Goal: Find specific page/section: Locate a particular part of the current website

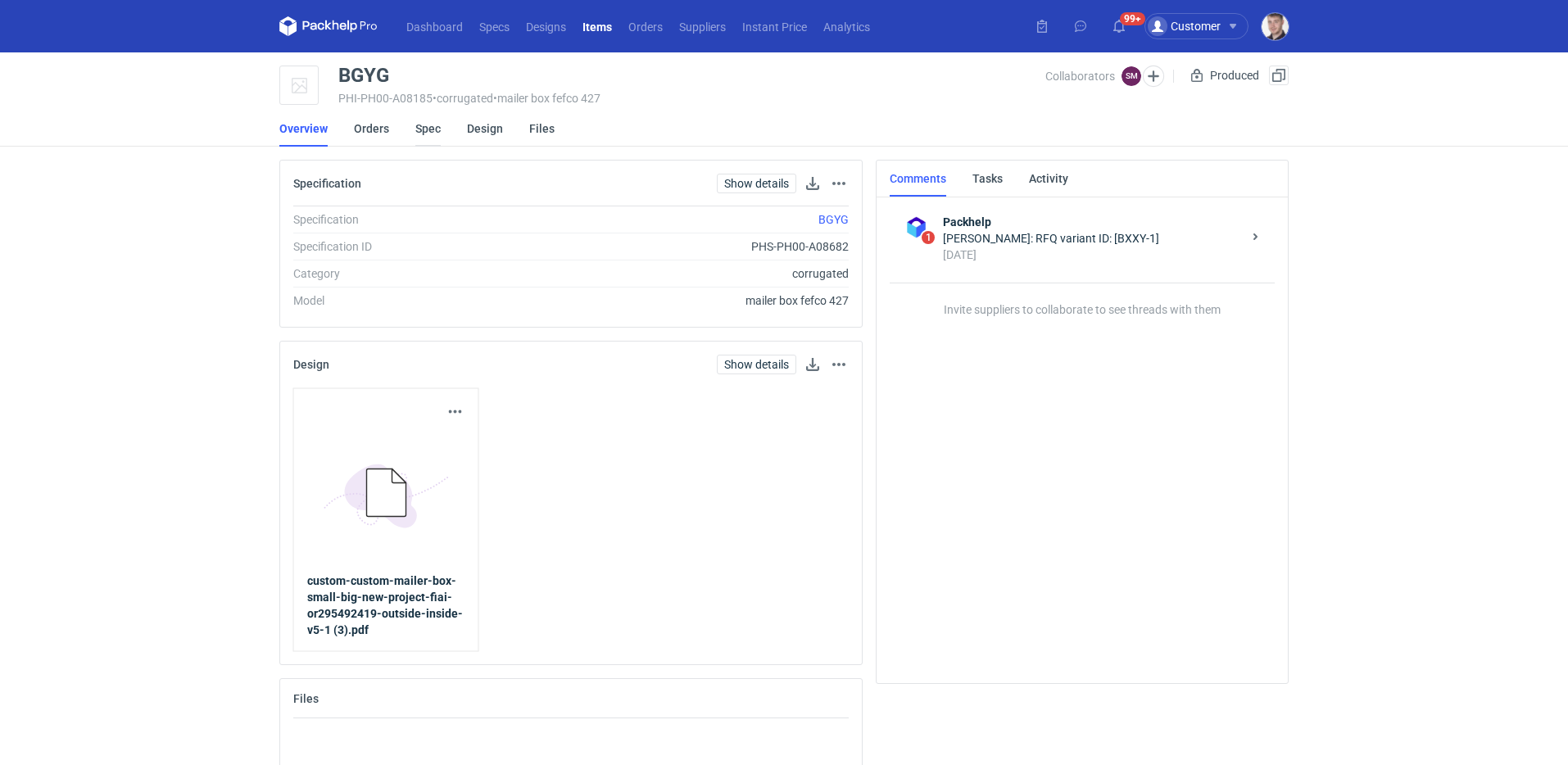
click at [426, 130] on link "Spec" at bounding box center [428, 128] width 25 height 36
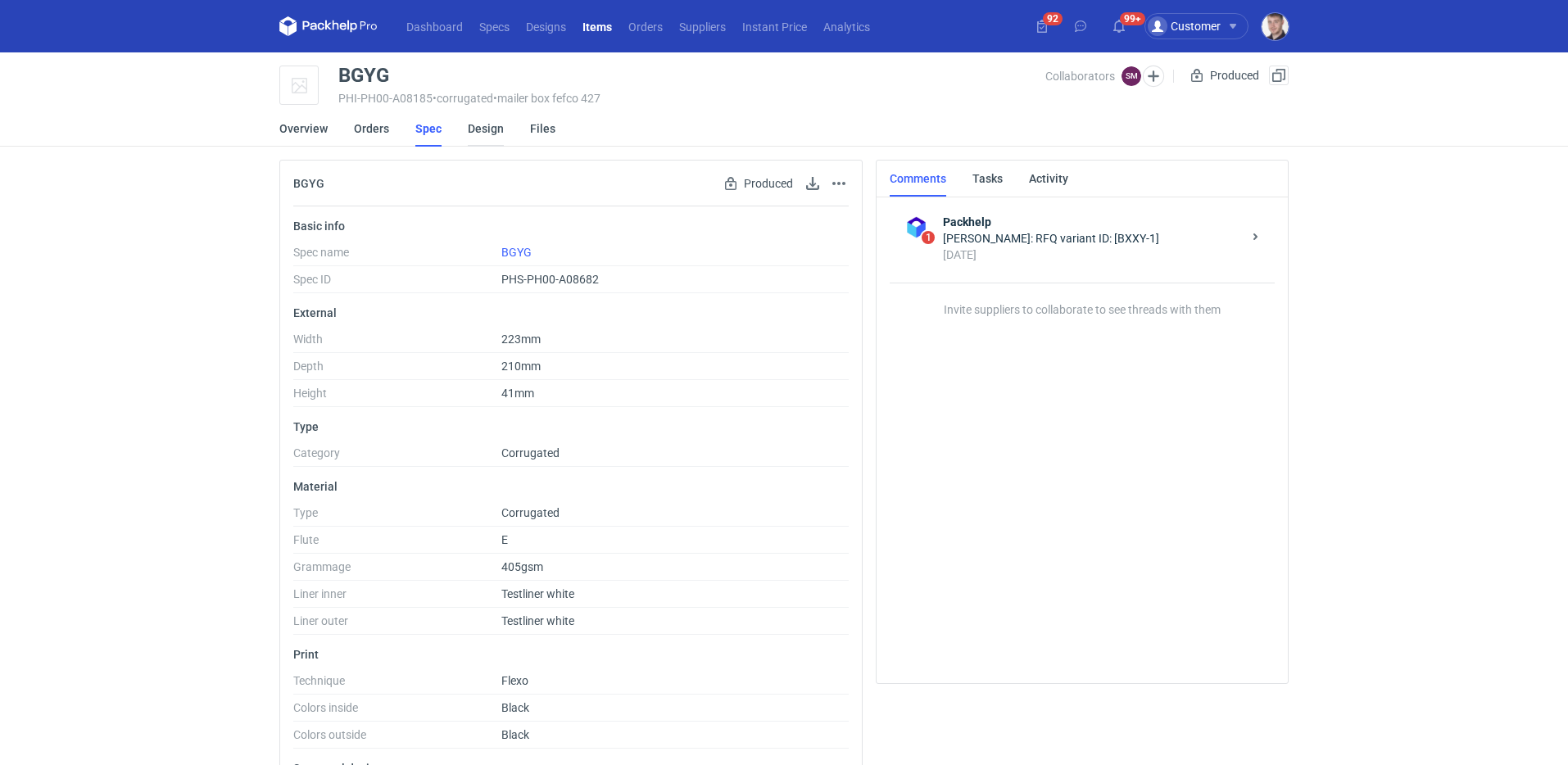
click at [468, 131] on link "Design" at bounding box center [485, 128] width 36 height 36
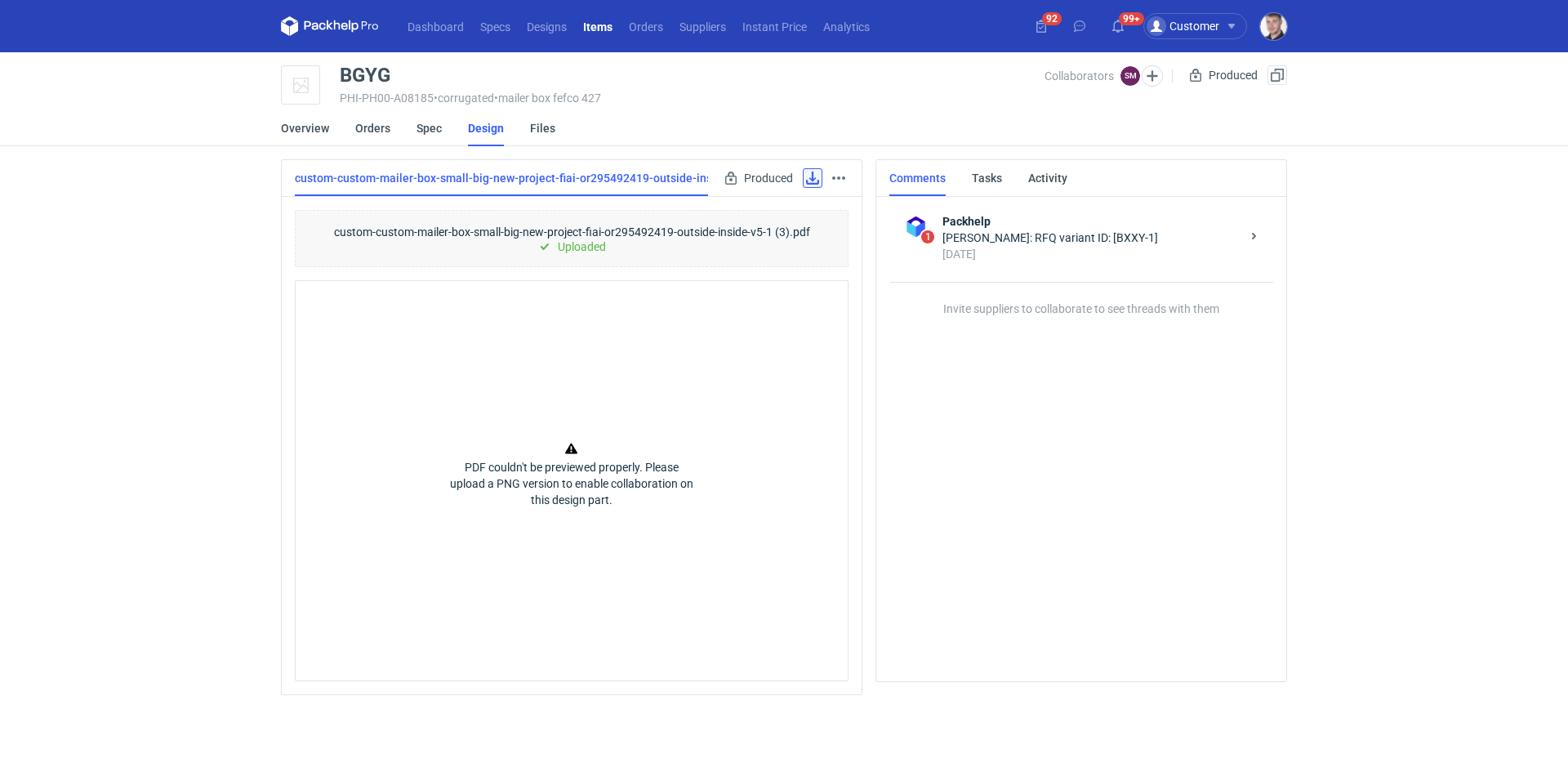
click at [806, 183] on link at bounding box center [813, 178] width 20 height 20
click at [433, 125] on link "Spec" at bounding box center [429, 128] width 25 height 36
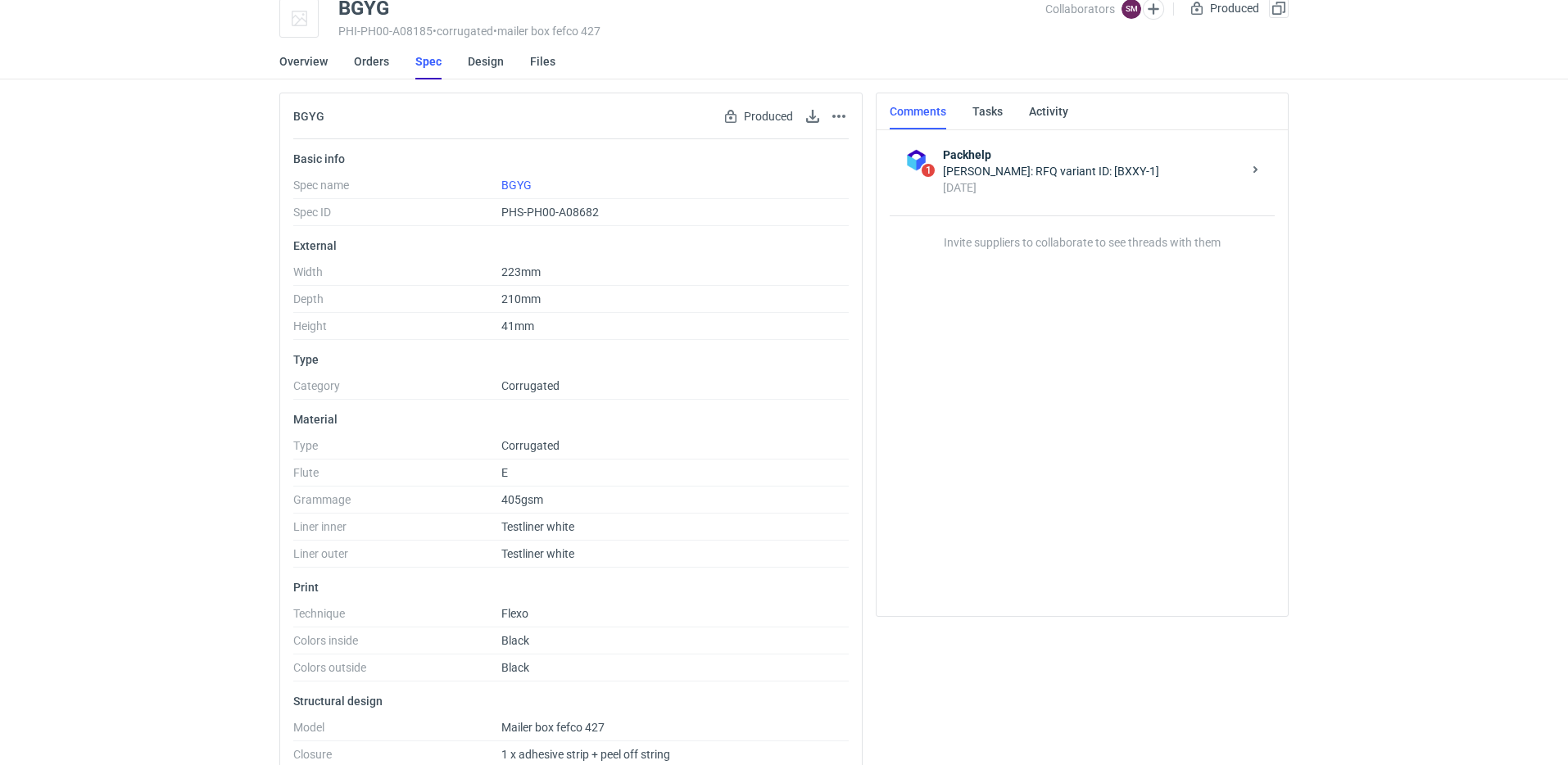
scroll to position [57, 0]
